Goal: Find contact information: Find contact information

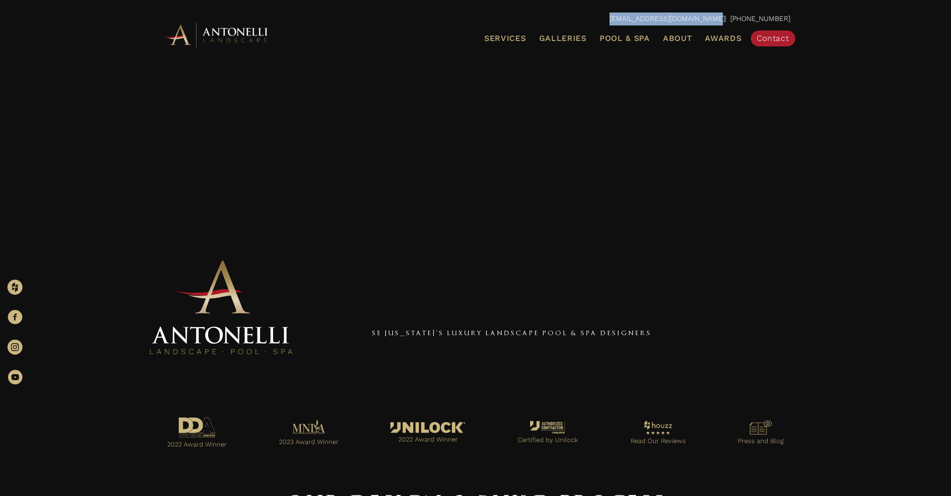
drag, startPoint x: 627, startPoint y: 19, endPoint x: 732, endPoint y: 17, distance: 105.4
click at [732, 17] on p "info@antonellilandscape.com | 888-567-2846" at bounding box center [475, 18] width 629 height 13
copy link "[EMAIL_ADDRESS][DOMAIN_NAME]"
drag, startPoint x: 797, startPoint y: 15, endPoint x: 745, endPoint y: 19, distance: 52.1
click at [745, 19] on div "info@antonellilandscape.com | 888-567-2846" at bounding box center [475, 19] width 649 height 18
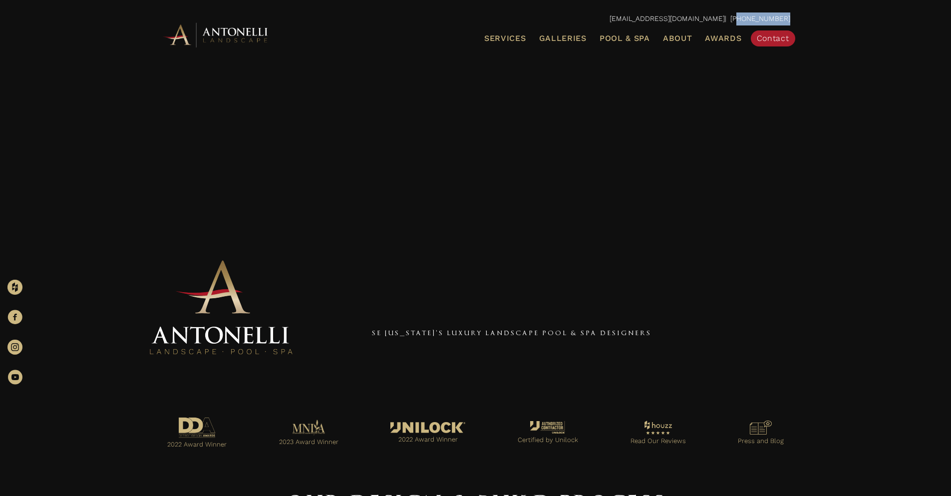
copy p "888-567-2846"
click at [774, 43] on link "Contact" at bounding box center [773, 38] width 44 height 16
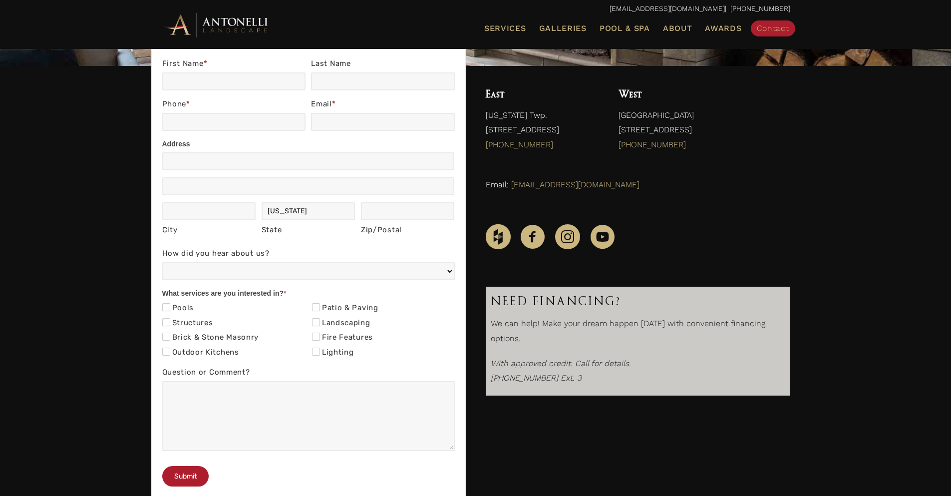
scroll to position [250, 0]
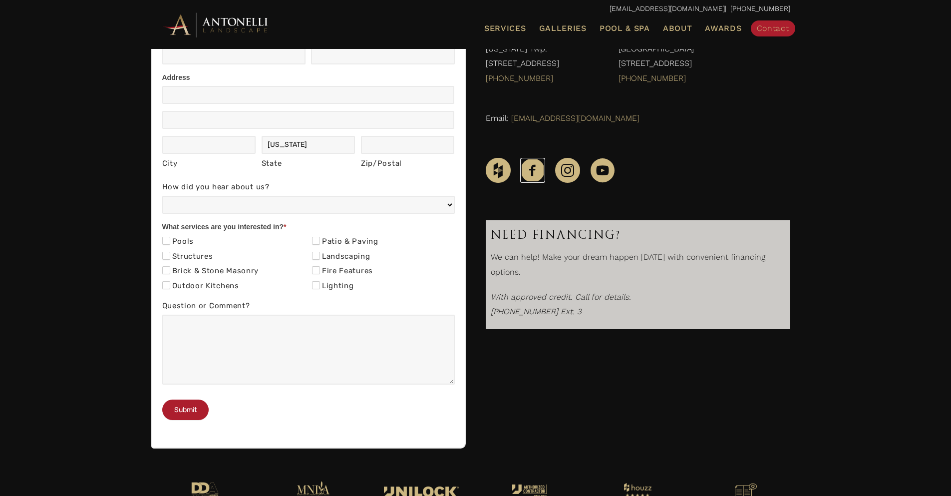
click at [530, 163] on icon "Facebook" at bounding box center [532, 170] width 25 height 25
click at [566, 169] on icon "Instagram" at bounding box center [567, 170] width 25 height 25
click at [601, 165] on icon "YouTube" at bounding box center [602, 170] width 25 height 25
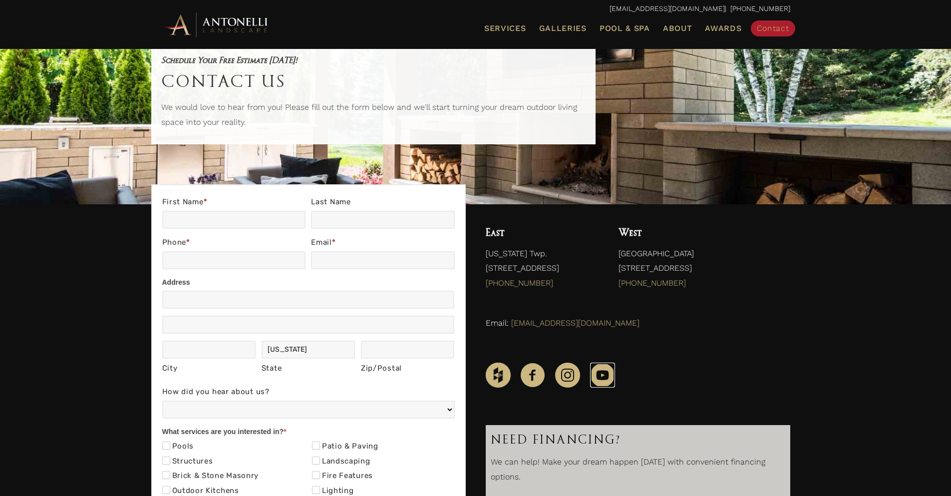
scroll to position [39, 0]
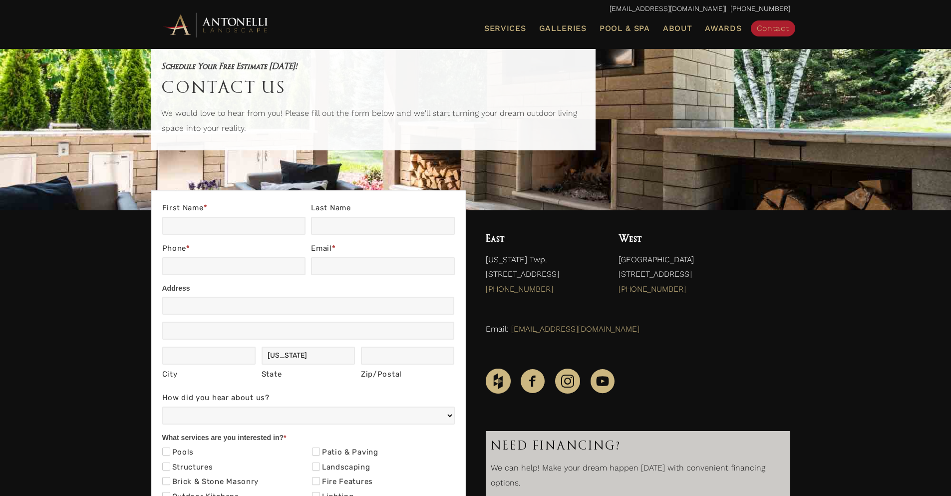
drag, startPoint x: 616, startPoint y: 261, endPoint x: 751, endPoint y: 275, distance: 136.1
click at [751, 275] on div "[GEOGRAPHIC_DATA] [STREET_ADDRESS] (248) 972-5556" at bounding box center [704, 265] width 191 height 91
copy p "[GEOGRAPHIC_DATA] [STREET_ADDRESS]"
drag, startPoint x: 698, startPoint y: 291, endPoint x: 609, endPoint y: 288, distance: 89.4
click at [609, 288] on div "[GEOGRAPHIC_DATA] [STREET_ADDRESS] (248) 972-5556" at bounding box center [704, 265] width 191 height 91
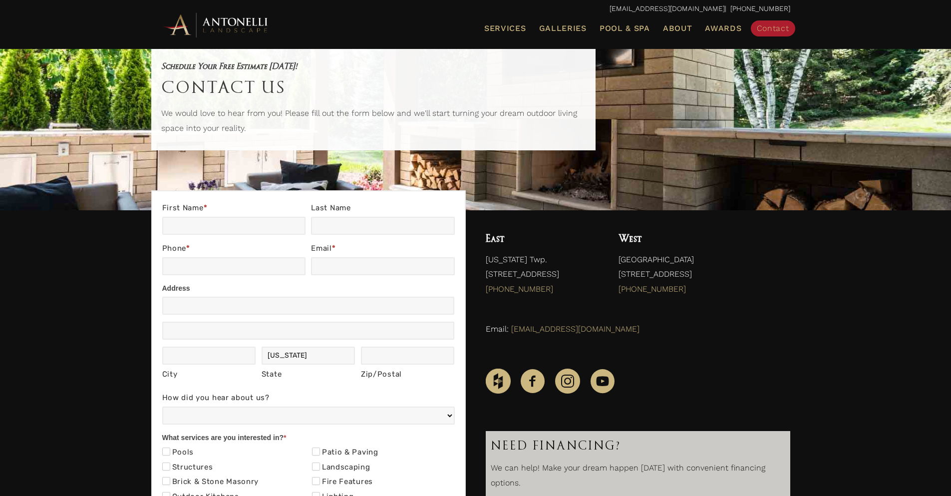
click at [605, 293] on div "East [US_STATE] Twp. [STREET_ADDRESS] (586) 336-7800" at bounding box center [542, 265] width 133 height 91
drag, startPoint x: 553, startPoint y: 287, endPoint x: 482, endPoint y: 288, distance: 71.4
click at [482, 288] on div "East [US_STATE] Twp. [STREET_ADDRESS] (586) 336-7800" at bounding box center [542, 265] width 133 height 91
copy link "[PHONE_NUMBER]"
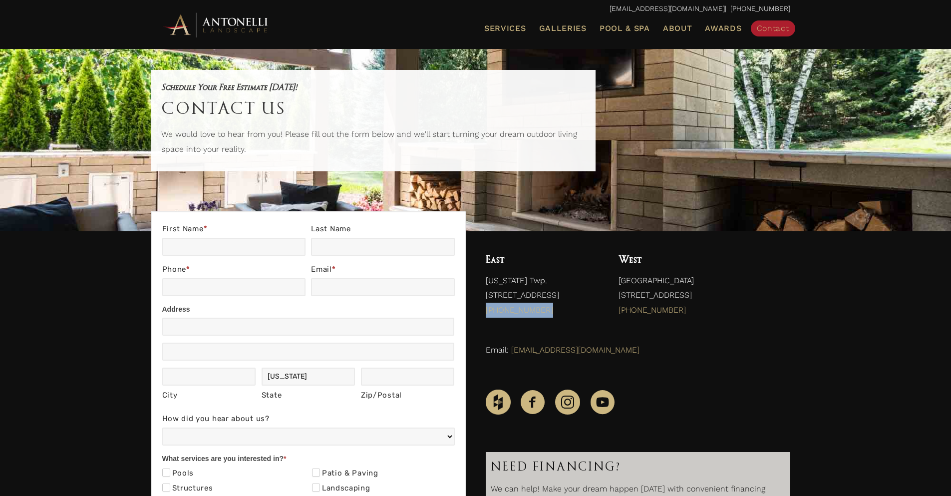
scroll to position [0, 0]
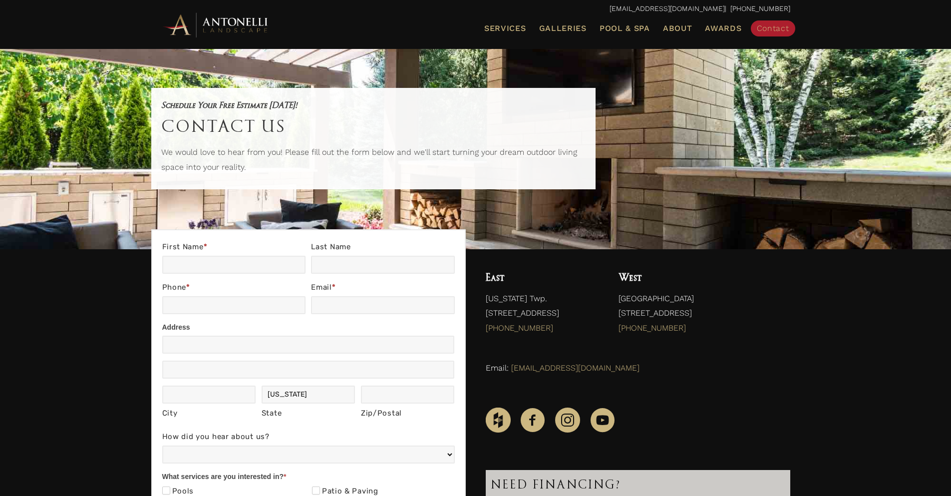
click at [618, 296] on div "[GEOGRAPHIC_DATA] [STREET_ADDRESS] (248) 972-5556" at bounding box center [704, 304] width 191 height 91
drag, startPoint x: 480, startPoint y: 295, endPoint x: 575, endPoint y: 309, distance: 95.3
click at [575, 309] on div "East [US_STATE] Twp. [STREET_ADDRESS] (586) 336-7800" at bounding box center [542, 304] width 133 height 91
copy p "[US_STATE] Twp. [STREET_ADDRESS]"
click at [596, 332] on p "[US_STATE] Twp. [STREET_ADDRESS] [PHONE_NUMBER]" at bounding box center [542, 315] width 113 height 49
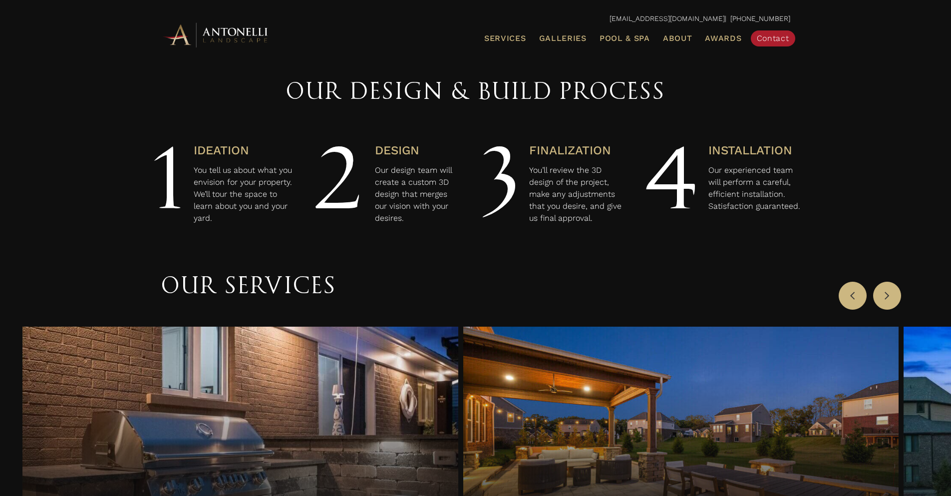
scroll to position [270, 0]
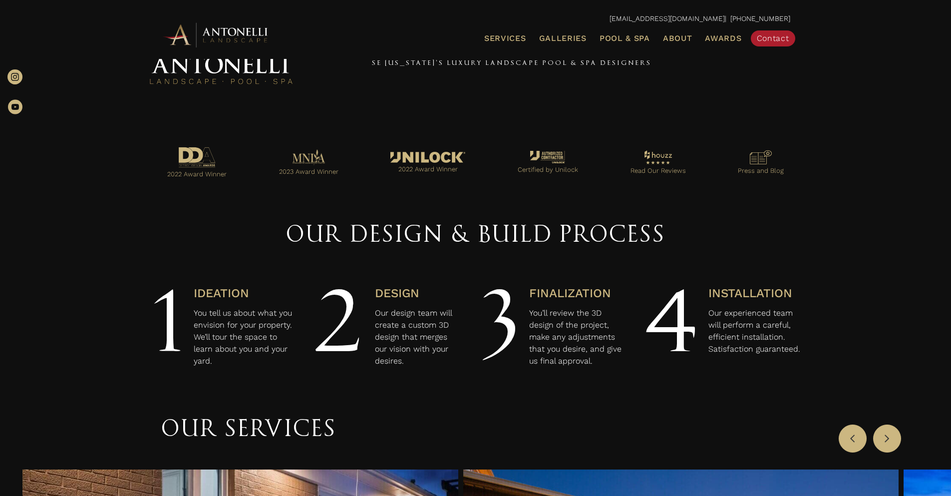
click at [479, 41] on ul "Services Landscape Design Landscape Installation Pool Design & Installation Pat…" at bounding box center [577, 38] width 442 height 21
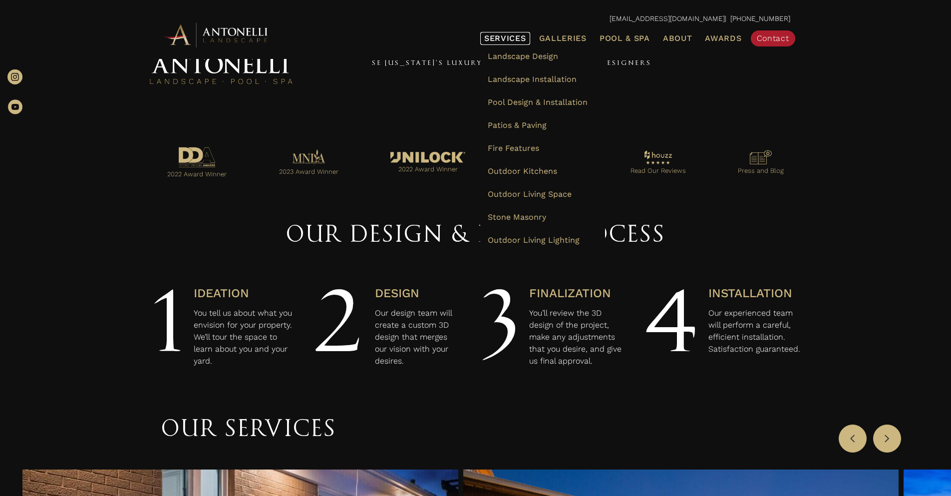
click at [493, 32] on link "Services" at bounding box center [505, 38] width 50 height 13
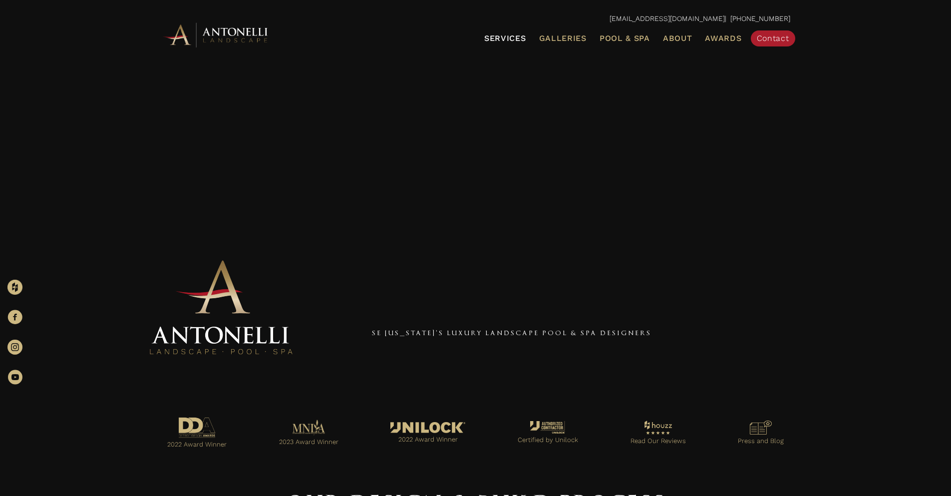
click at [230, 28] on img at bounding box center [216, 34] width 110 height 27
